Goal: Obtain resource: Download file/media

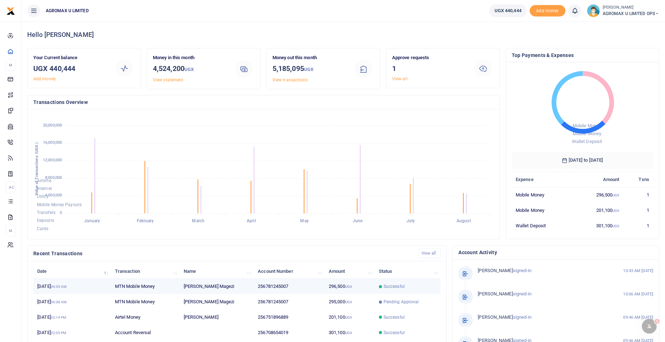
click at [346, 281] on td "296,500 UGX" at bounding box center [350, 286] width 50 height 15
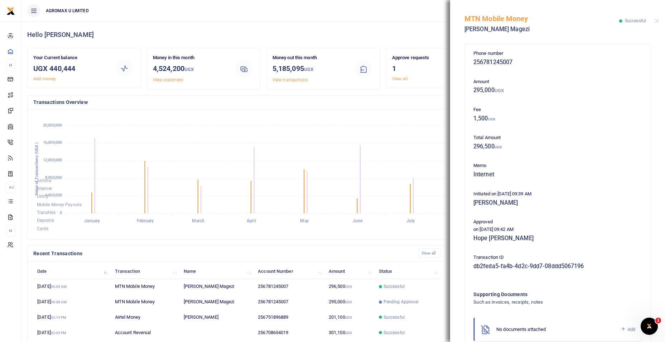
scroll to position [39, 0]
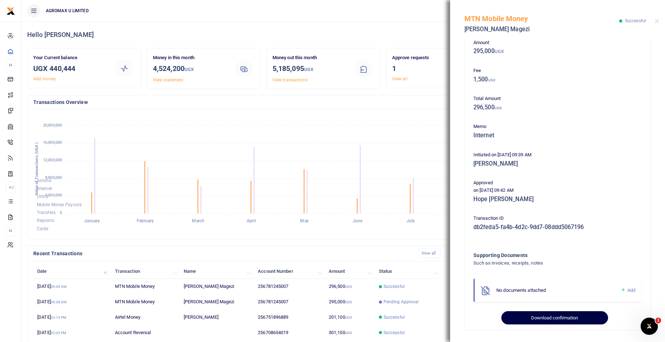
click at [524, 314] on button "Download confirmation" at bounding box center [554, 318] width 106 height 14
click at [658, 23] on button "Close" at bounding box center [656, 21] width 5 height 5
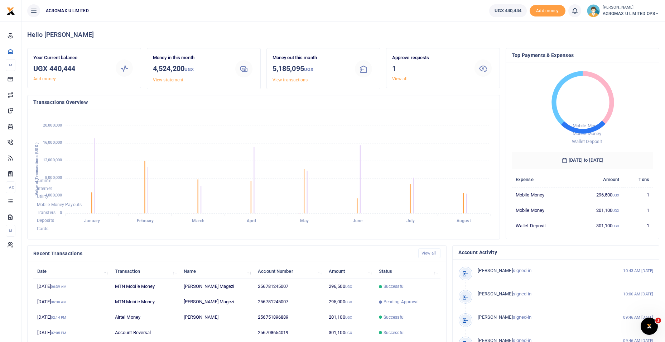
click at [655, 14] on icon at bounding box center [657, 13] width 4 height 5
click at [643, 25] on link "Switch accounts" at bounding box center [631, 26] width 57 height 10
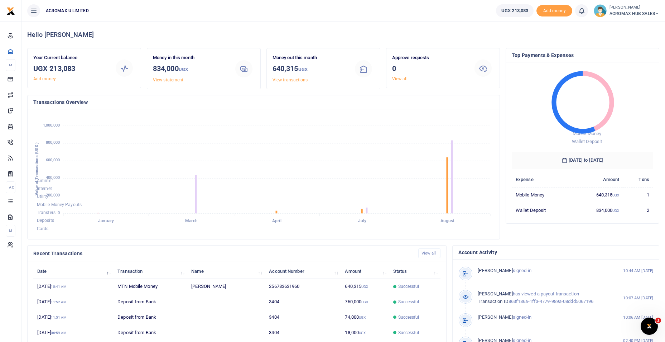
click at [289, 285] on div at bounding box center [332, 171] width 665 height 342
click at [393, 285] on td "Successful" at bounding box center [414, 286] width 51 height 15
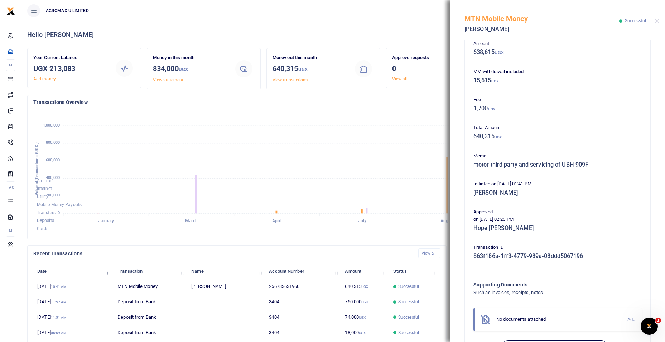
scroll to position [67, 0]
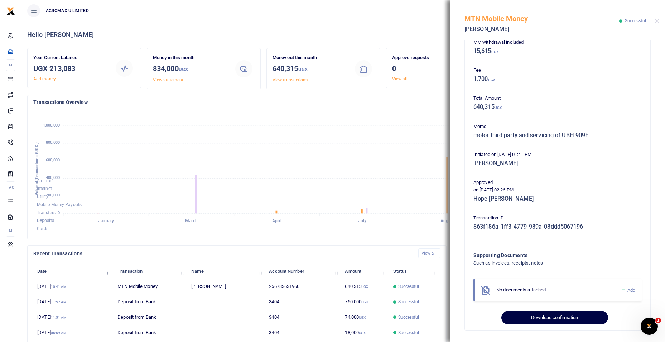
click at [528, 314] on button "Download confirmation" at bounding box center [554, 317] width 106 height 14
click at [534, 315] on button "Download confirmation" at bounding box center [554, 317] width 106 height 14
